Goal: Transaction & Acquisition: Purchase product/service

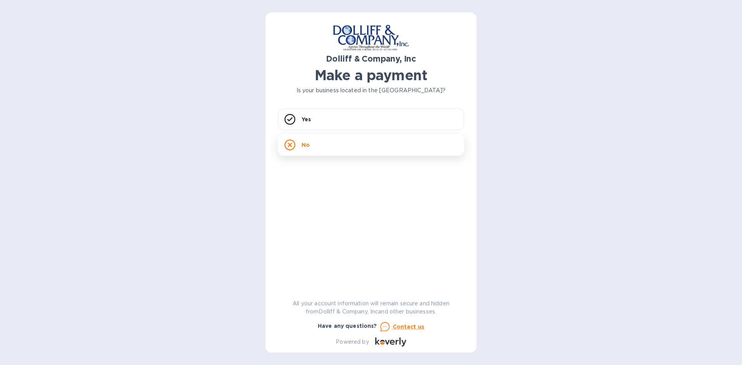
click at [299, 144] on div "No" at bounding box center [371, 145] width 186 height 22
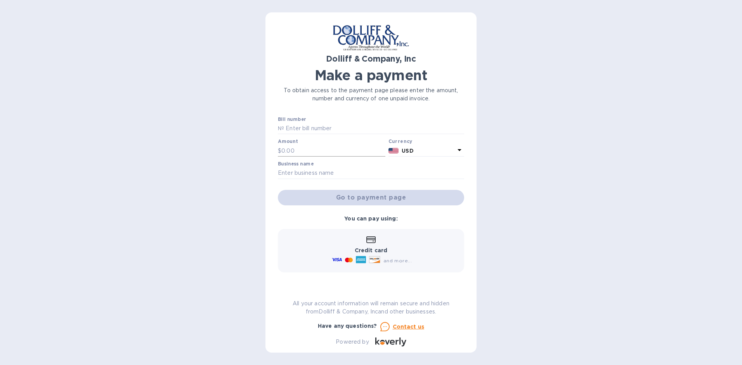
click at [291, 150] on input "text" at bounding box center [333, 151] width 104 height 12
drag, startPoint x: 300, startPoint y: 151, endPoint x: 250, endPoint y: 151, distance: 50.0
click at [250, 151] on div "Dolliff & Company, Inc Make a payment To obtain access to the payment page plea…" at bounding box center [371, 182] width 742 height 365
type input "23,733"
click at [277, 173] on div "Dolliff & Company, Inc Make a payment To obtain access to the payment page plea…" at bounding box center [370, 182] width 211 height 341
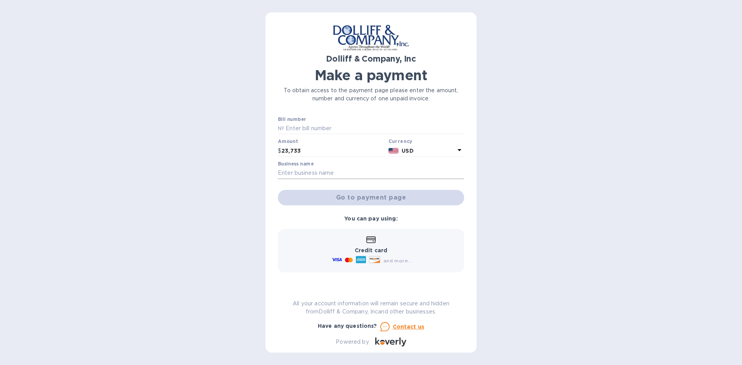
click at [283, 173] on input "text" at bounding box center [371, 174] width 186 height 12
click at [300, 128] on input "text" at bounding box center [374, 129] width 180 height 12
type input "873968"
click at [280, 174] on input "text" at bounding box center [371, 174] width 186 height 12
drag, startPoint x: 308, startPoint y: 149, endPoint x: 282, endPoint y: 150, distance: 26.8
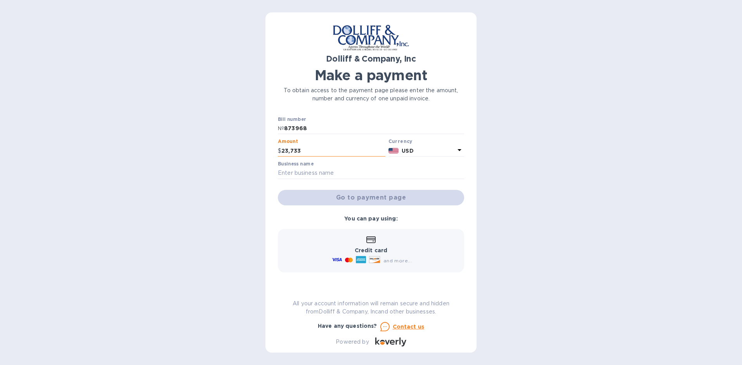
click at [282, 150] on input "23,733" at bounding box center [333, 151] width 104 height 12
drag, startPoint x: 291, startPoint y: 151, endPoint x: 296, endPoint y: 154, distance: 5.1
click at [295, 154] on input "237.33" at bounding box center [333, 151] width 104 height 12
drag, startPoint x: 305, startPoint y: 150, endPoint x: 256, endPoint y: 149, distance: 48.5
click at [257, 149] on div "Dolliff & Company, Inc Make a payment To obtain access to the payment page plea…" at bounding box center [371, 182] width 742 height 365
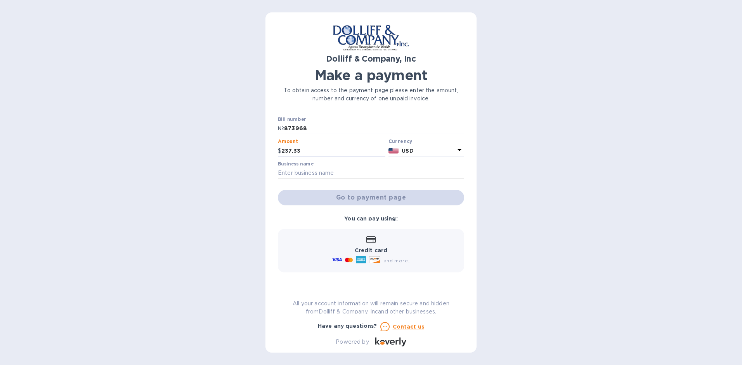
type input "237.33"
click at [305, 172] on input "text" at bounding box center [371, 174] width 186 height 12
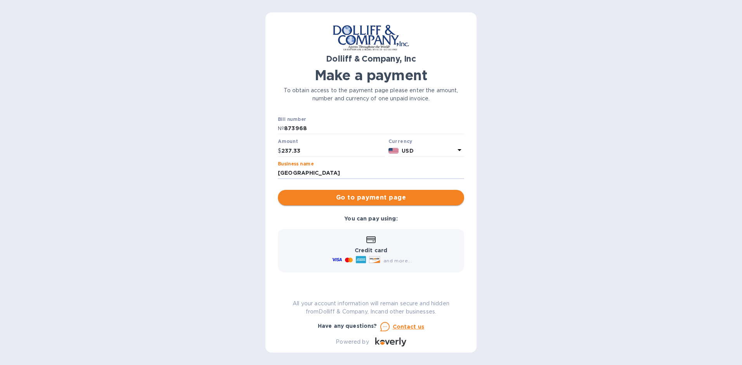
type input "[GEOGRAPHIC_DATA]"
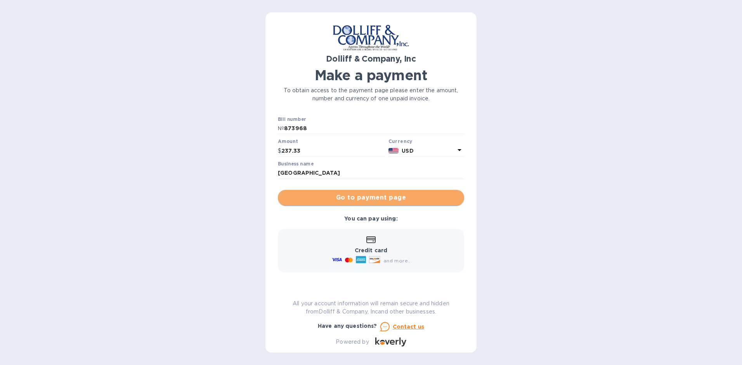
click at [328, 197] on span "Go to payment page" at bounding box center [371, 197] width 174 height 9
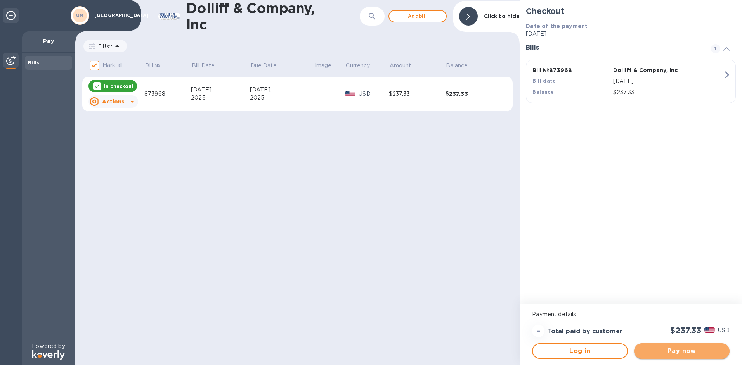
click at [668, 352] on span "Pay now" at bounding box center [681, 351] width 83 height 9
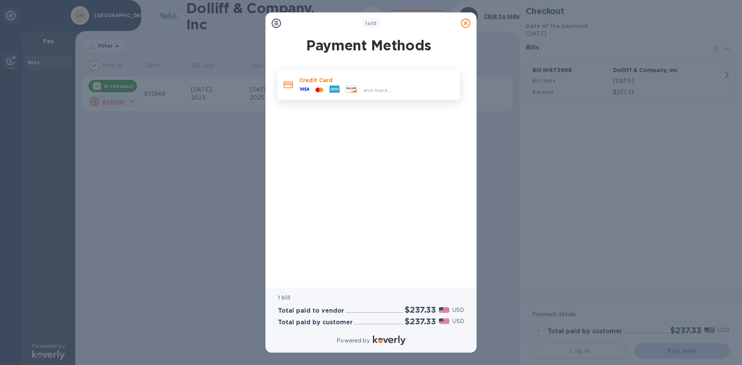
click at [321, 88] on icon at bounding box center [321, 89] width 4 height 5
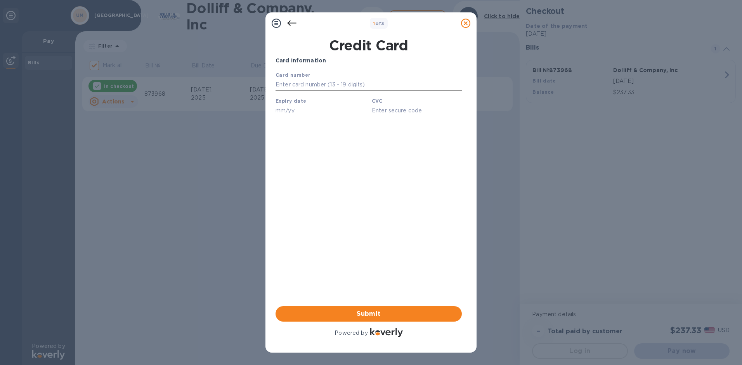
click at [318, 85] on input "text" at bounding box center [368, 85] width 186 height 12
type input "[CREDIT_CARD_NUMBER]"
click at [285, 112] on input "text" at bounding box center [320, 111] width 90 height 12
type input "01/30"
click at [402, 116] on input "text" at bounding box center [417, 111] width 90 height 12
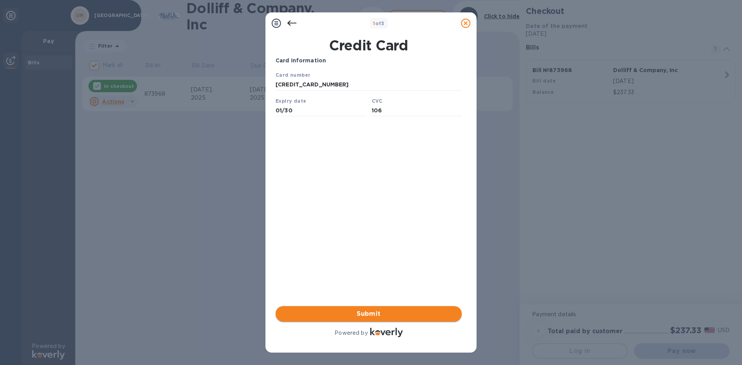
type input "106"
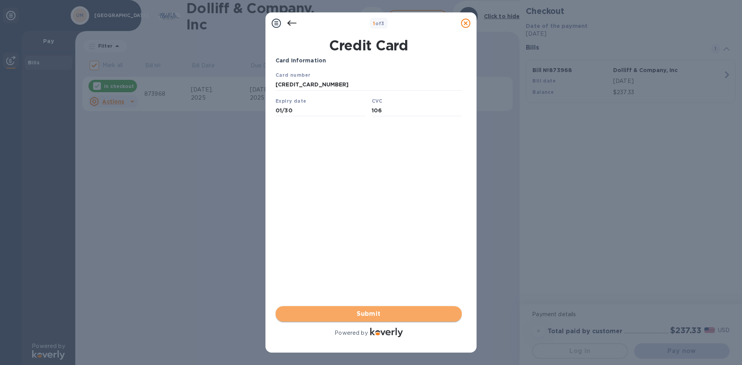
click at [353, 311] on span "Submit" at bounding box center [369, 314] width 174 height 9
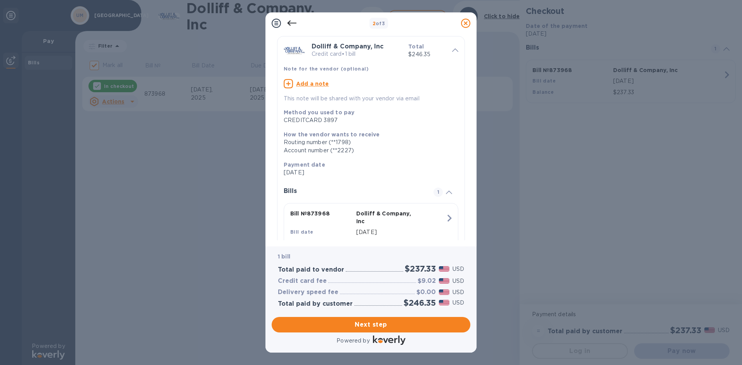
scroll to position [59, 0]
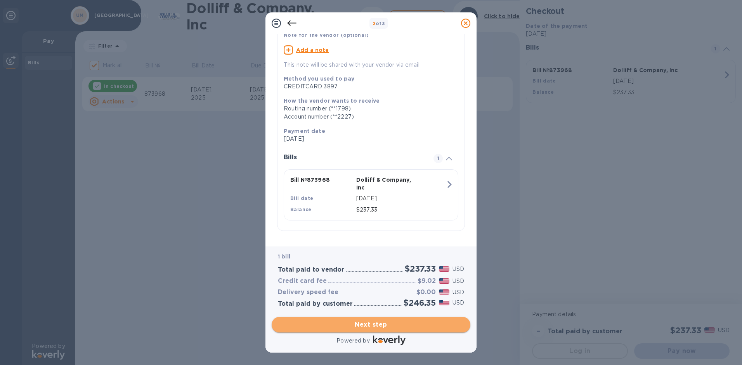
click at [366, 322] on span "Next step" at bounding box center [371, 324] width 186 height 9
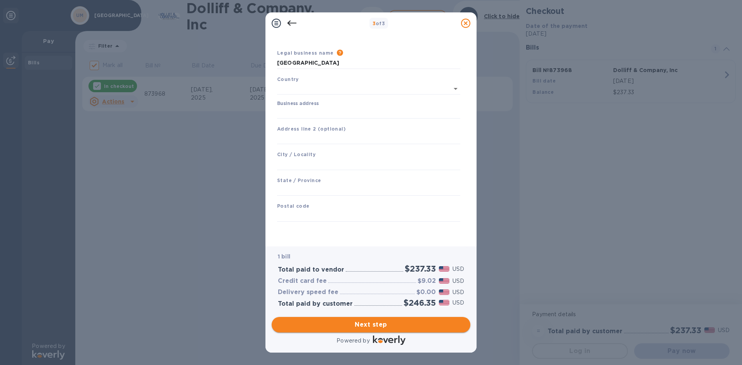
scroll to position [16, 0]
click at [455, 88] on icon "Open" at bounding box center [455, 88] width 9 height 9
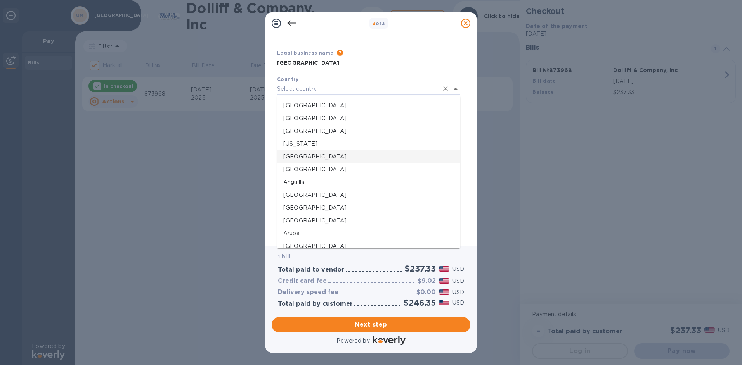
scroll to position [155, 0]
click at [340, 189] on li "[GEOGRAPHIC_DATA]" at bounding box center [368, 193] width 183 height 13
type input "Belgiumi"
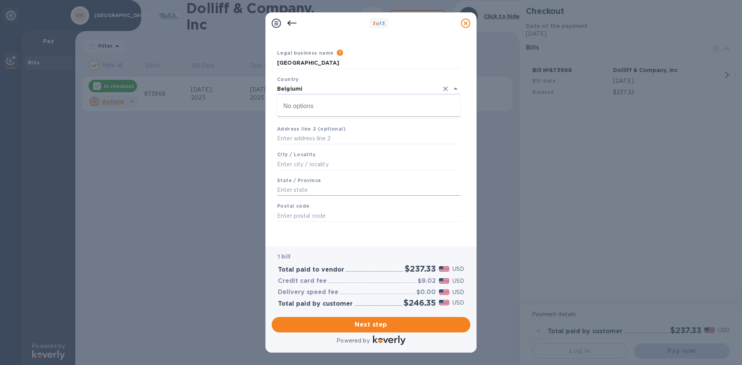
scroll to position [14, 0]
click at [446, 88] on icon "Clear" at bounding box center [445, 90] width 8 height 8
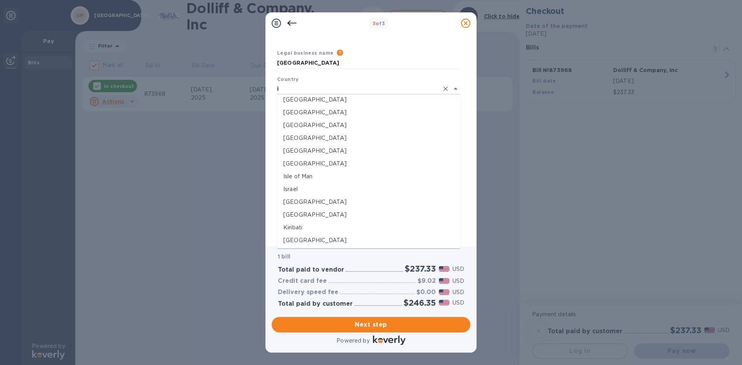
scroll to position [621, 0]
click at [296, 202] on p "[GEOGRAPHIC_DATA]" at bounding box center [368, 202] width 171 height 8
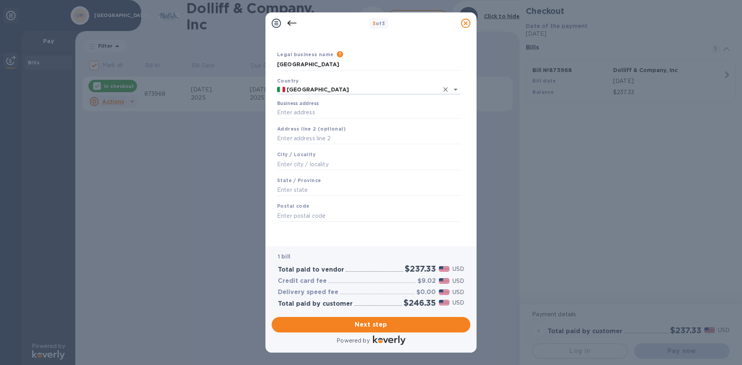
scroll to position [14, 0]
type input "[GEOGRAPHIC_DATA]"
click at [302, 112] on input "Business address" at bounding box center [368, 113] width 183 height 12
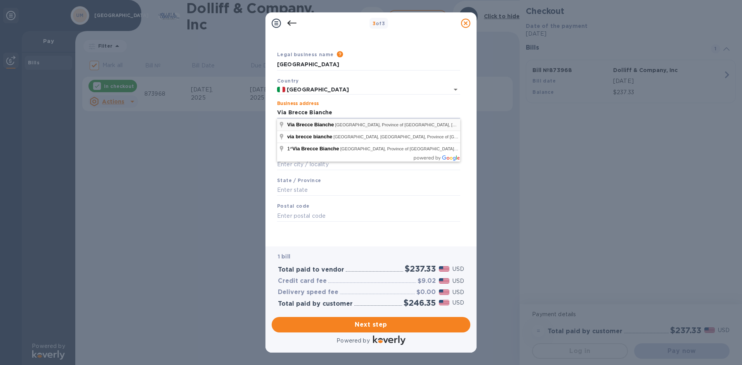
type input "Via Brecce Bianche"
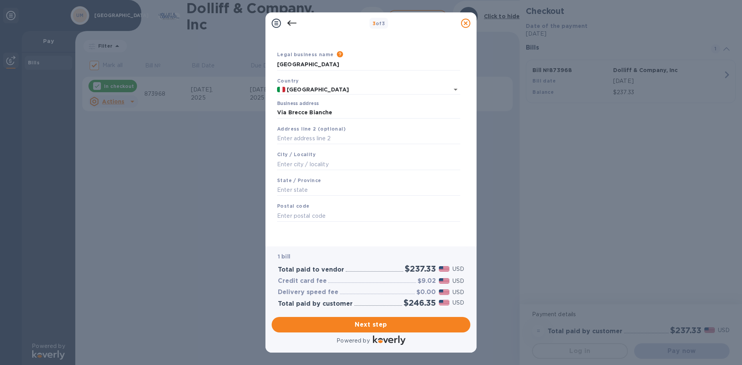
type input "[GEOGRAPHIC_DATA]"
type input "Marche"
type input "60131"
click at [291, 139] on input "text" at bounding box center [368, 139] width 183 height 12
type input "VAT 00382520427"
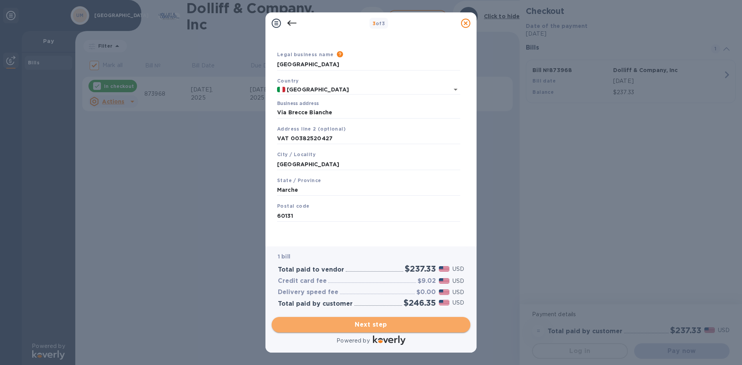
click at [365, 326] on span "Next step" at bounding box center [371, 324] width 186 height 9
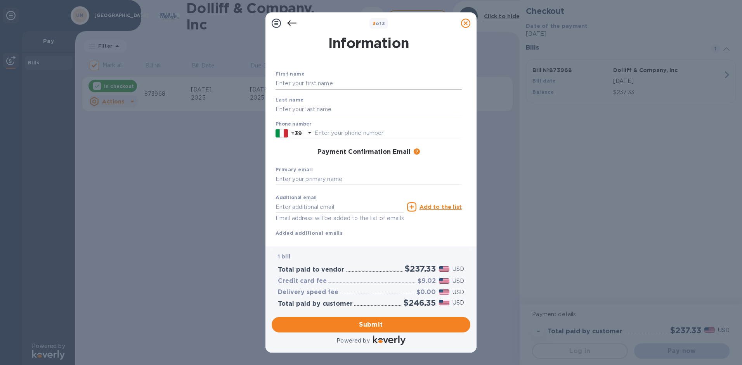
click at [308, 86] on input "text" at bounding box center [368, 84] width 186 height 12
click at [346, 179] on input "text" at bounding box center [368, 180] width 186 height 12
type input "[PERSON_NAME][EMAIL_ADDRESS][DOMAIN_NAME]"
type input "Mara"
type input "Giardini"
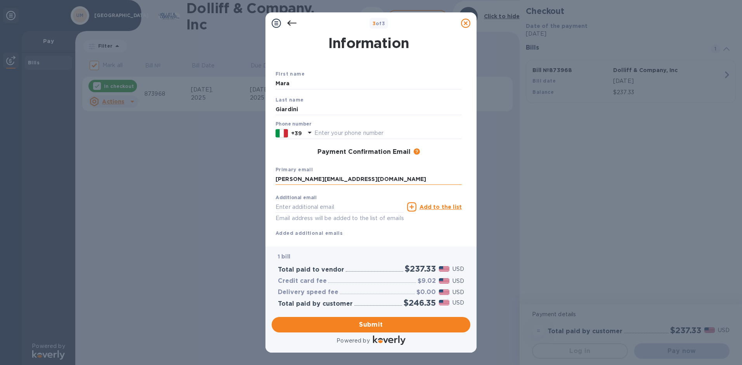
type input "3391280185"
type input "[PERSON_NAME][EMAIL_ADDRESS][DOMAIN_NAME]"
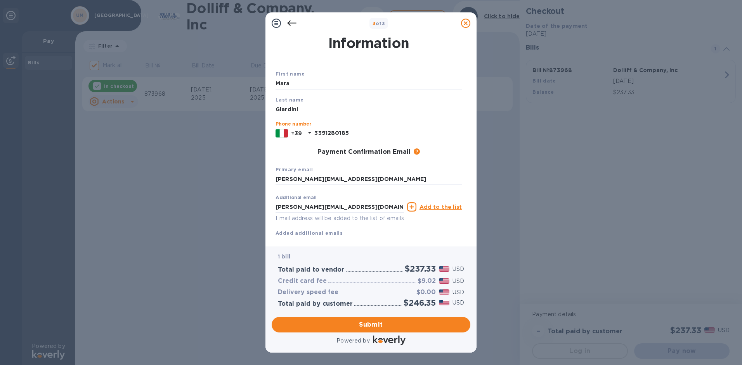
drag, startPoint x: 357, startPoint y: 133, endPoint x: 282, endPoint y: 135, distance: 74.9
click at [282, 135] on div "[PHONE_NUMBER]" at bounding box center [368, 134] width 186 height 12
drag, startPoint x: 298, startPoint y: 86, endPoint x: 258, endPoint y: 88, distance: 40.0
click at [258, 88] on div "3 of 3 Payment Contact Information First name [PERSON_NAME] Last name [PERSON_N…" at bounding box center [371, 182] width 742 height 365
click at [268, 145] on div "Payment Contact Information First name [PERSON_NAME] Last name [PERSON_NAME] Ph…" at bounding box center [370, 140] width 211 height 213
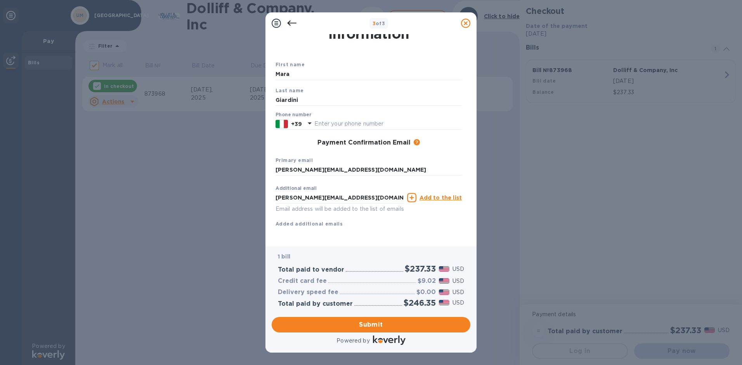
scroll to position [32, 0]
click at [413, 193] on icon at bounding box center [411, 197] width 9 height 9
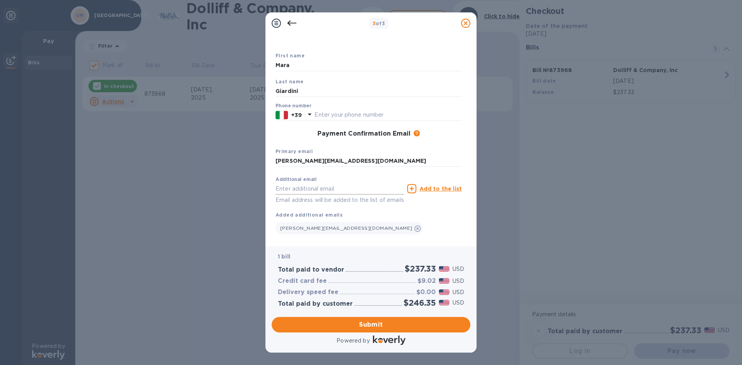
click at [294, 189] on input "text" at bounding box center [339, 189] width 128 height 12
type input "[EMAIL_ADDRESS][DOMAIN_NAME]"
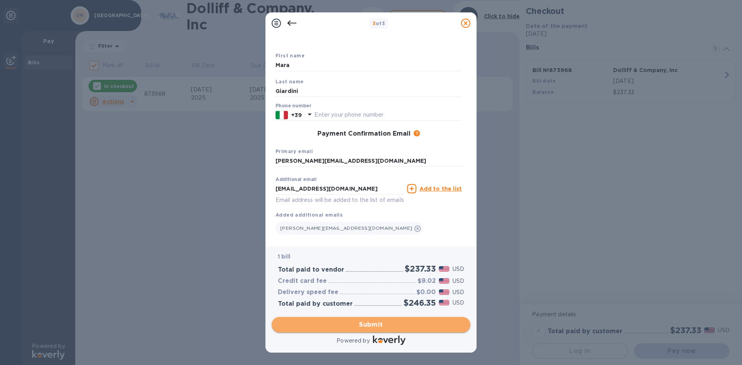
click at [376, 327] on span "Submit" at bounding box center [371, 324] width 186 height 9
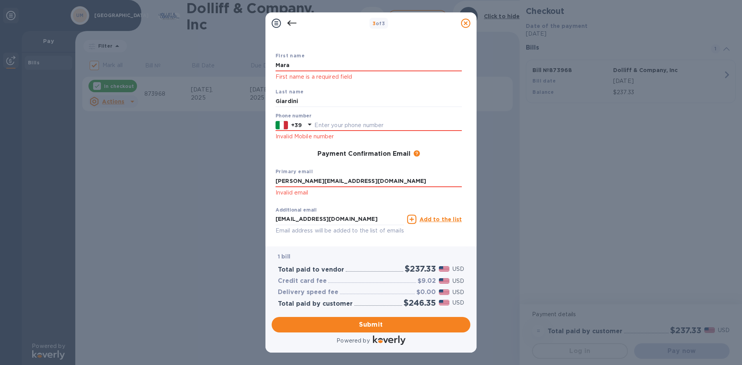
drag, startPoint x: 296, startPoint y: 66, endPoint x: 263, endPoint y: 67, distance: 32.6
click at [263, 67] on div "3 of 3 Payment Contact Information First name [PERSON_NAME] First name is a req…" at bounding box center [371, 182] width 742 height 365
type input "m.giardin"
click at [313, 181] on input "m.giardin" at bounding box center [368, 182] width 186 height 12
click at [342, 176] on input "m.giardin" at bounding box center [368, 182] width 186 height 12
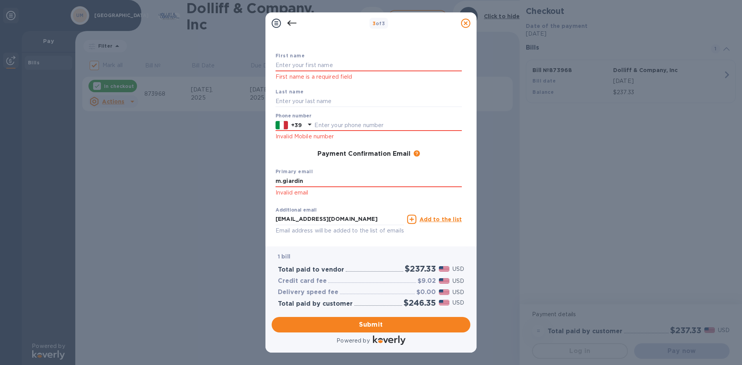
drag, startPoint x: 349, startPoint y: 178, endPoint x: 258, endPoint y: 180, distance: 91.6
click at [260, 180] on div "3 of 3 Payment Contact Information First name First name is a required field La…" at bounding box center [371, 182] width 742 height 365
click at [291, 62] on input "text" at bounding box center [368, 66] width 186 height 12
drag, startPoint x: 296, startPoint y: 64, endPoint x: 272, endPoint y: 66, distance: 24.5
click at [272, 66] on div "Payment Contact Information First name [PERSON_NAME] First name is a required f…" at bounding box center [371, 137] width 199 height 206
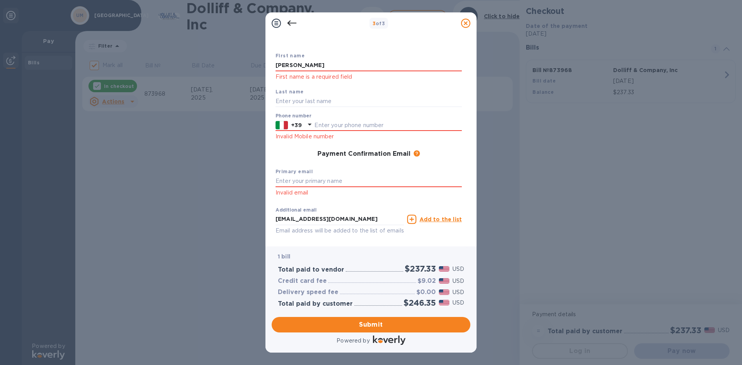
type input "[PERSON_NAME]"
type input "Regoli"
click at [316, 127] on input "text" at bounding box center [387, 125] width 147 height 12
type input "0712204614"
type input "[EMAIL_ADDRESS][DOMAIN_NAME]"
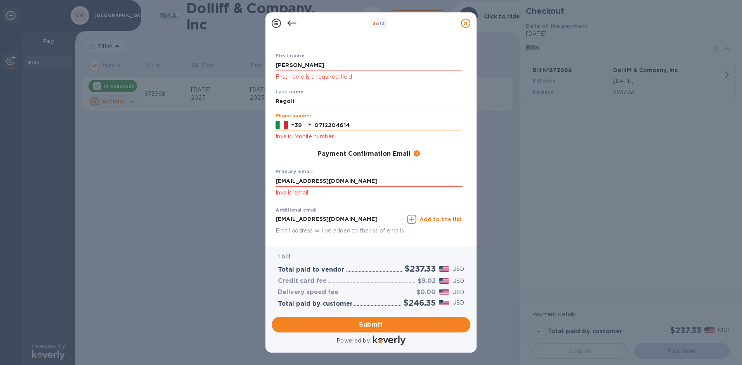
drag, startPoint x: 344, startPoint y: 125, endPoint x: 303, endPoint y: 124, distance: 41.1
click at [303, 124] on div "[PHONE_NUMBER]" at bounding box center [368, 125] width 186 height 12
drag, startPoint x: 355, startPoint y: 125, endPoint x: 301, endPoint y: 123, distance: 54.0
click at [301, 123] on div "[PHONE_NUMBER]" at bounding box center [368, 125] width 186 height 12
type input "3386897058"
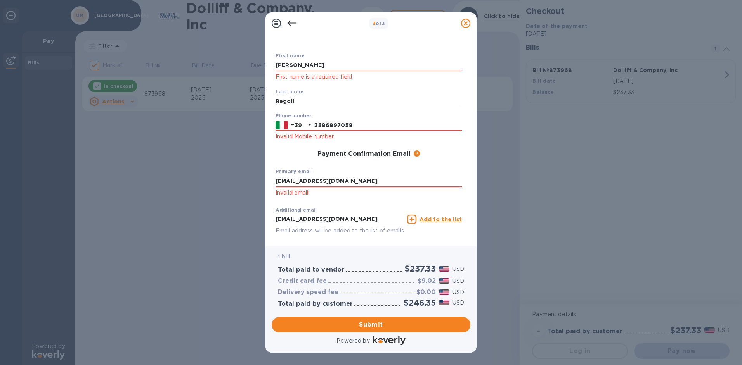
drag, startPoint x: 358, startPoint y: 181, endPoint x: 266, endPoint y: 184, distance: 92.4
click at [266, 184] on div "Payment Contact Information First name [PERSON_NAME] First name is a required f…" at bounding box center [370, 140] width 211 height 213
click at [317, 181] on input "a" at bounding box center [368, 182] width 186 height 12
click at [354, 183] on input "a" at bounding box center [368, 182] width 186 height 12
type input "[EMAIL_ADDRESS][DOMAIN_NAME]"
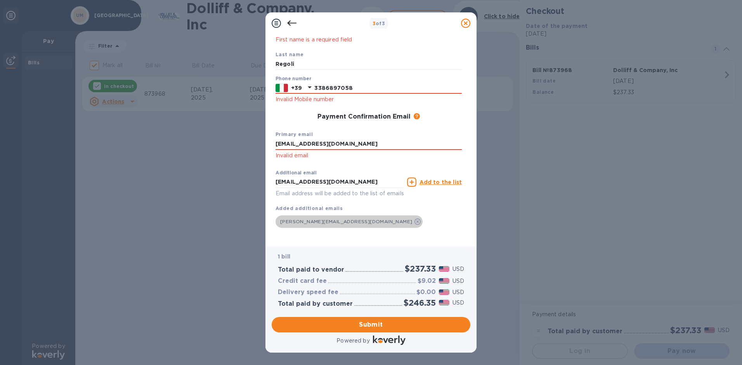
scroll to position [78, 0]
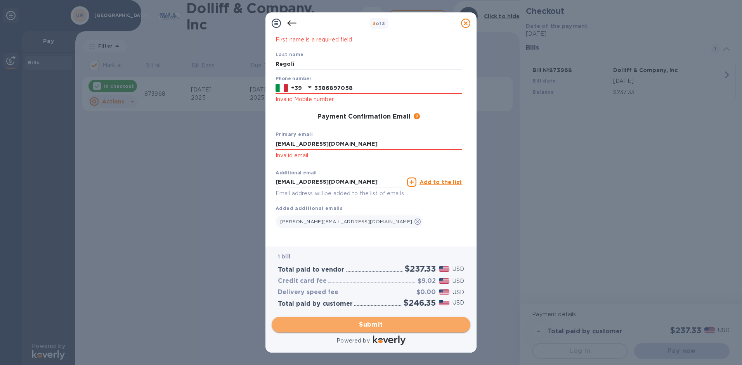
click at [379, 326] on span "Submit" at bounding box center [371, 324] width 186 height 9
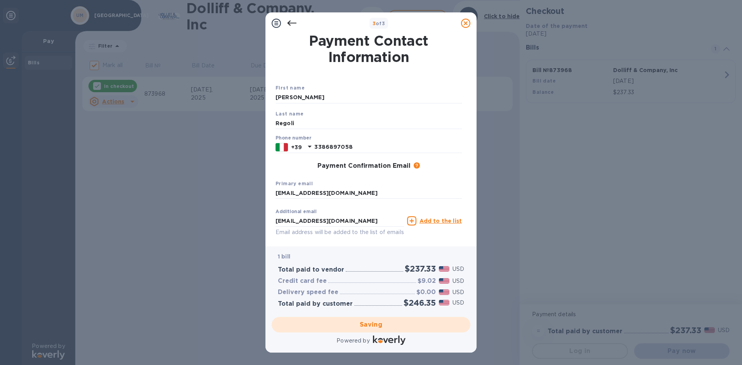
scroll to position [48, 0]
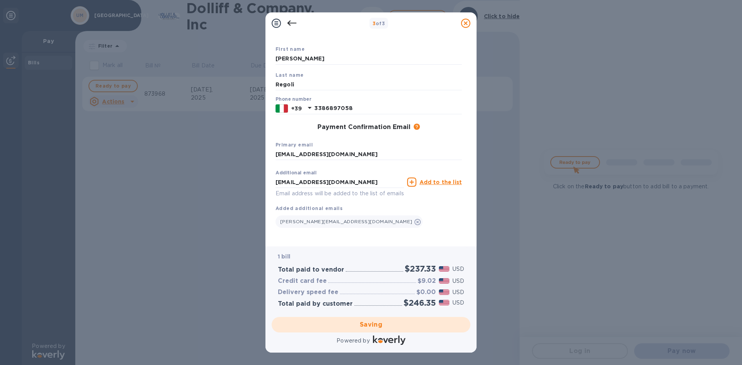
checkbox input "false"
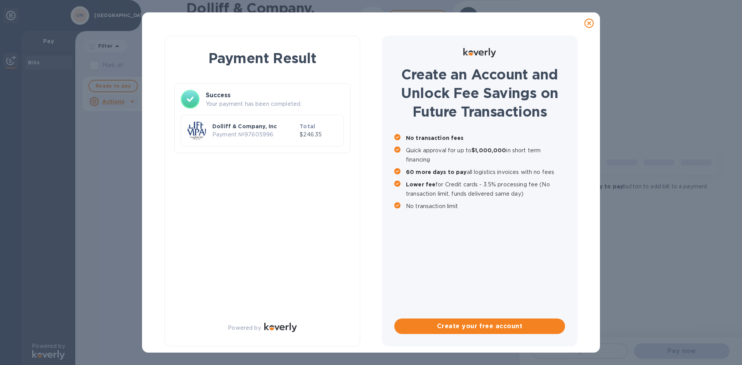
scroll to position [0, 0]
